Goal: Navigation & Orientation: Find specific page/section

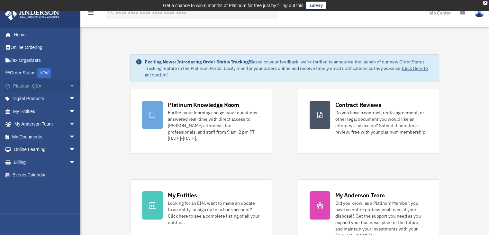
click at [39, 86] on link "Platinum Q&A arrow_drop_down" at bounding box center [45, 85] width 81 height 13
click at [69, 85] on span "arrow_drop_down" at bounding box center [75, 85] width 13 height 13
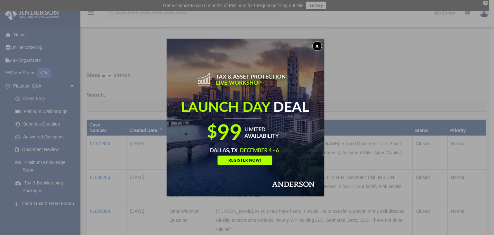
click at [319, 44] on button "x" at bounding box center [317, 46] width 10 height 10
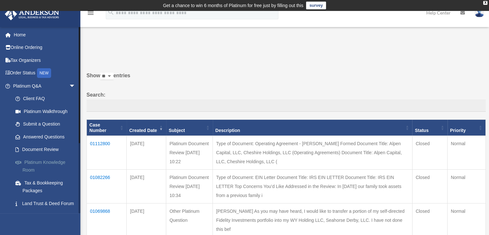
click at [42, 159] on link "Platinum Knowledge Room" at bounding box center [47, 166] width 76 height 21
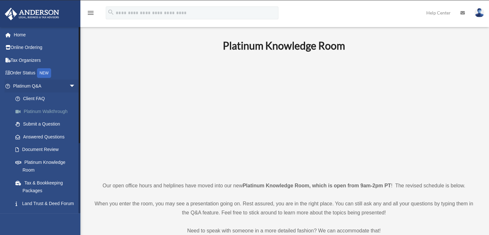
click at [36, 110] on link "Platinum Walkthrough" at bounding box center [47, 111] width 76 height 13
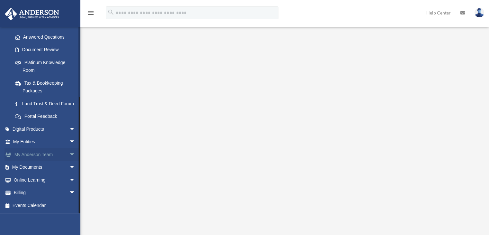
scroll to position [107, 0]
click at [69, 154] on span "arrow_drop_down" at bounding box center [75, 154] width 13 height 13
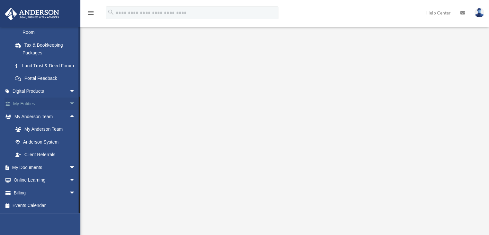
scroll to position [145, 0]
click at [69, 191] on span "arrow_drop_down" at bounding box center [75, 192] width 13 height 13
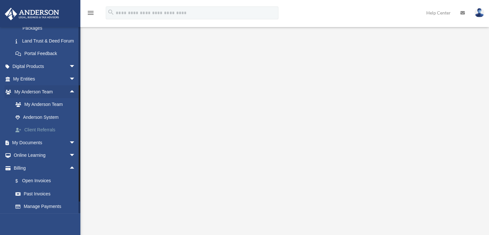
scroll to position [152, 0]
